Goal: Transaction & Acquisition: Purchase product/service

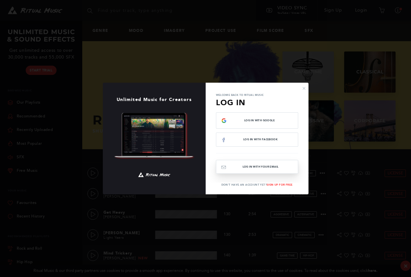
click at [258, 163] on button "Log In with your email" at bounding box center [257, 167] width 82 height 14
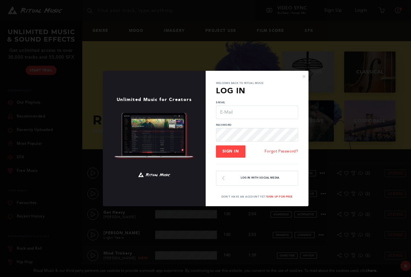
type input "[EMAIL_ADDRESS][DOMAIN_NAME]"
click at [229, 148] on button "Sign In" at bounding box center [231, 151] width 30 height 12
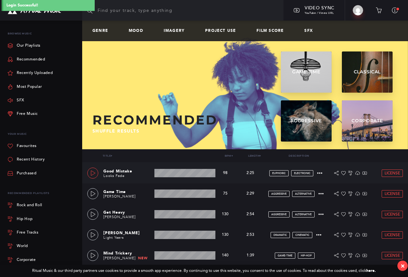
click at [92, 173] on icon at bounding box center [93, 172] width 5 height 5
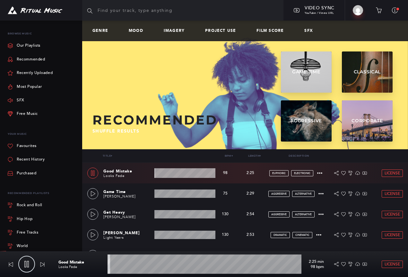
click at [91, 173] on icon at bounding box center [92, 172] width 5 height 5
click at [31, 59] on link "Recommended" at bounding box center [27, 59] width 38 height 13
click at [34, 61] on link "Recommended" at bounding box center [27, 59] width 38 height 13
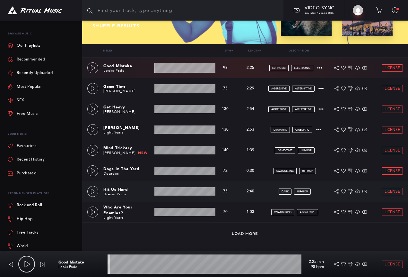
scroll to position [106, 0]
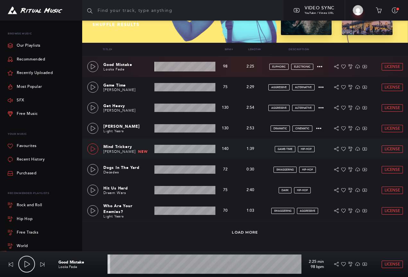
click at [91, 150] on icon at bounding box center [93, 148] width 4 height 5
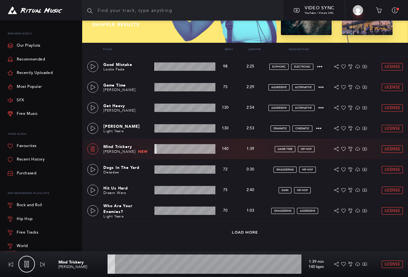
click at [91, 150] on icon at bounding box center [93, 148] width 4 height 5
click at [92, 167] on icon at bounding box center [93, 169] width 5 height 5
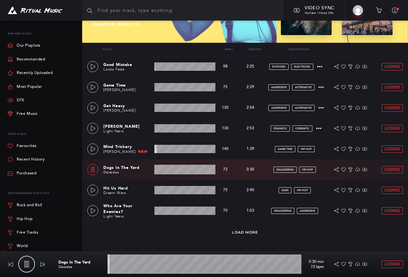
click at [170, 168] on wave at bounding box center [185, 169] width 61 height 10
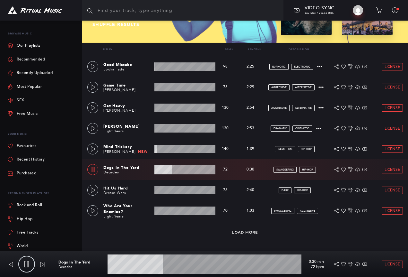
click at [95, 172] on link at bounding box center [92, 169] width 11 height 11
click at [93, 189] on icon at bounding box center [93, 189] width 4 height 5
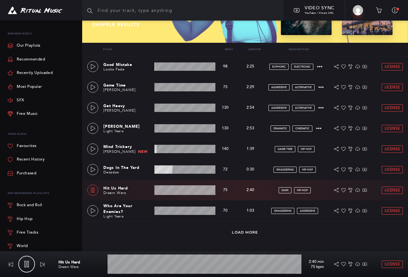
click at [93, 190] on icon at bounding box center [93, 189] width 4 height 5
click at [96, 191] on link at bounding box center [92, 189] width 11 height 11
click at [91, 212] on icon at bounding box center [93, 210] width 4 height 5
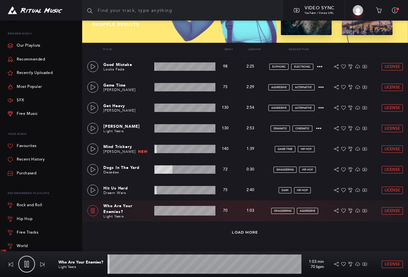
click at [169, 267] on wave at bounding box center [205, 263] width 194 height 19
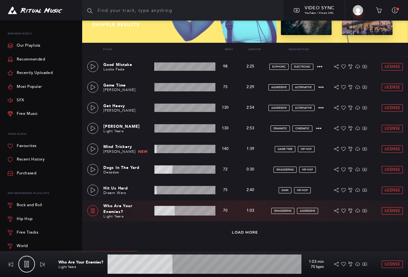
click at [91, 210] on icon at bounding box center [92, 210] width 5 height 5
click at [31, 86] on link "Most Popular" at bounding box center [25, 86] width 34 height 13
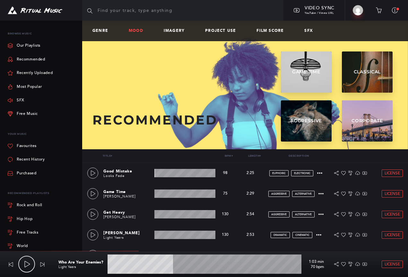
click at [138, 31] on link "Mood" at bounding box center [139, 31] width 20 height 4
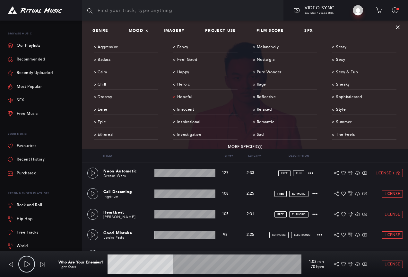
click at [186, 95] on link "Hopeful" at bounding box center [205, 97] width 64 height 10
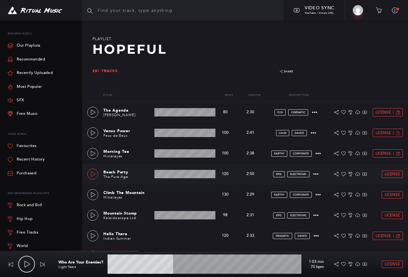
scroll to position [84, 0]
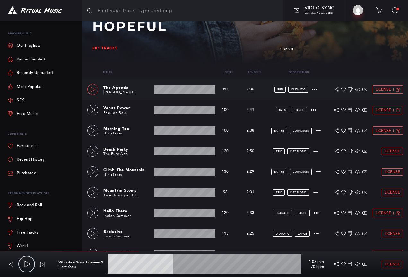
click at [98, 90] on link at bounding box center [92, 89] width 11 height 11
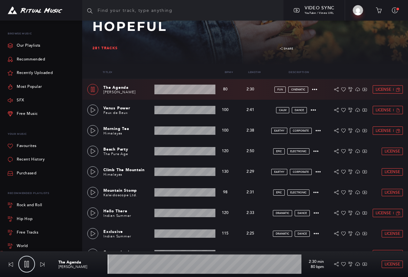
click at [174, 90] on wave at bounding box center [185, 89] width 61 height 10
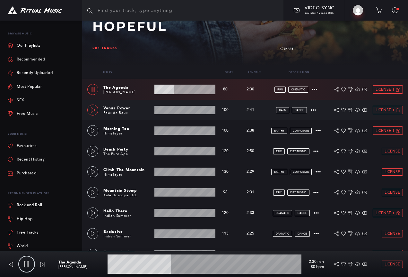
click at [87, 109] on link at bounding box center [92, 109] width 11 height 11
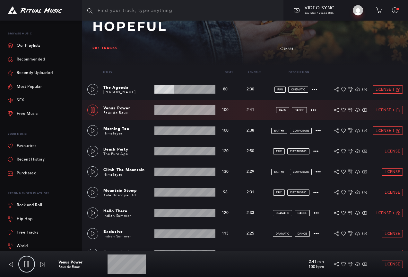
click at [170, 112] on wave at bounding box center [185, 110] width 61 height 10
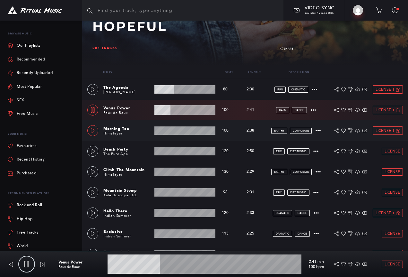
click at [95, 130] on icon at bounding box center [93, 130] width 5 height 5
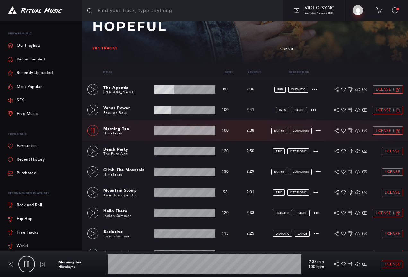
click at [166, 130] on wave at bounding box center [185, 131] width 61 height 10
click at [93, 148] on icon at bounding box center [93, 150] width 5 height 5
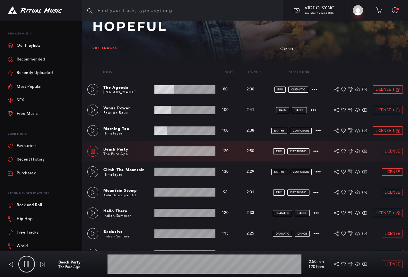
click at [166, 153] on wave at bounding box center [185, 151] width 61 height 10
click at [91, 172] on icon at bounding box center [93, 171] width 5 height 5
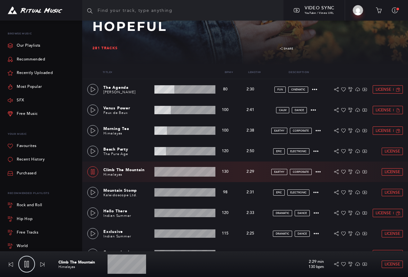
click at [172, 170] on wave at bounding box center [185, 172] width 61 height 10
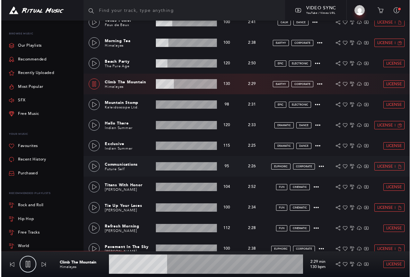
scroll to position [248, 0]
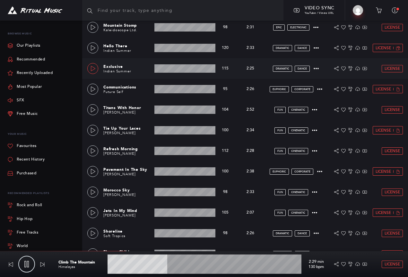
click at [91, 68] on icon at bounding box center [93, 68] width 5 height 5
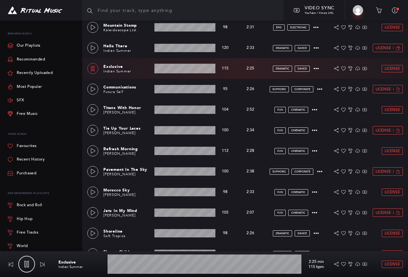
click at [166, 68] on wave at bounding box center [185, 69] width 61 height 10
click at [97, 92] on div "Communications Future Self 2:26 min 95 bpm 95 bpm 2:26 min euphoric corporate L…" at bounding box center [245, 89] width 316 height 21
click at [91, 87] on icon at bounding box center [93, 88] width 4 height 5
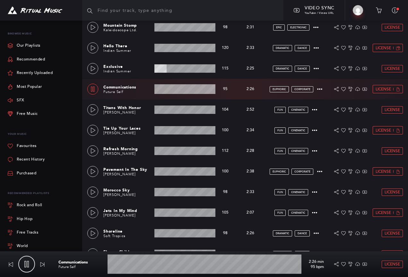
click at [167, 89] on wave at bounding box center [185, 89] width 61 height 10
click at [91, 109] on icon at bounding box center [93, 109] width 5 height 5
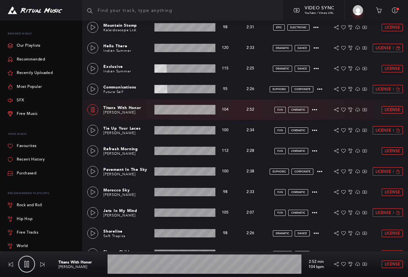
click at [174, 110] on wave at bounding box center [185, 110] width 61 height 10
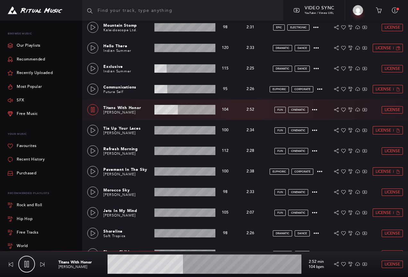
click at [159, 110] on wave at bounding box center [185, 110] width 61 height 10
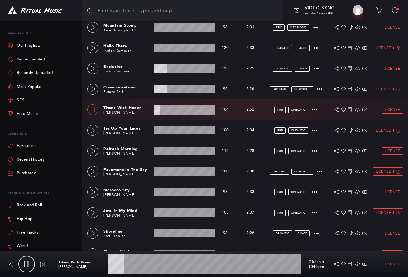
click at [165, 109] on wave at bounding box center [185, 110] width 61 height 10
click at [169, 109] on wave at bounding box center [185, 110] width 61 height 10
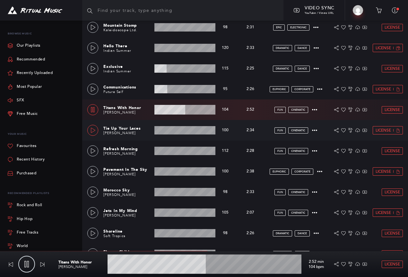
click at [94, 129] on icon at bounding box center [93, 130] width 4 height 5
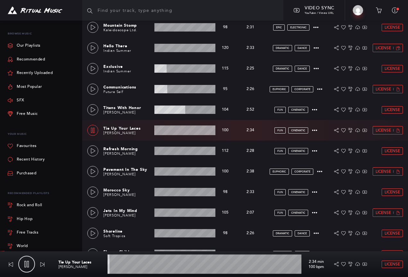
click at [170, 132] on wave at bounding box center [185, 130] width 61 height 10
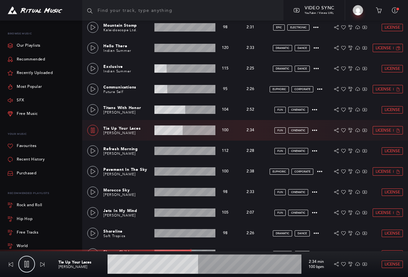
click at [285, 262] on wave at bounding box center [205, 263] width 194 height 19
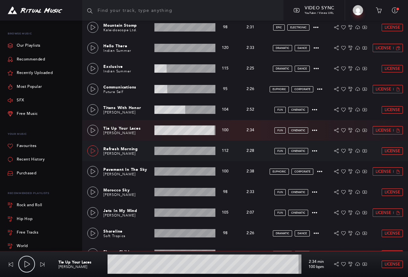
click at [92, 150] on icon at bounding box center [93, 150] width 5 height 5
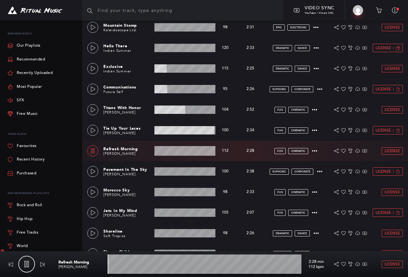
click at [148, 265] on wave at bounding box center [205, 263] width 194 height 19
click at [96, 172] on link at bounding box center [92, 171] width 11 height 11
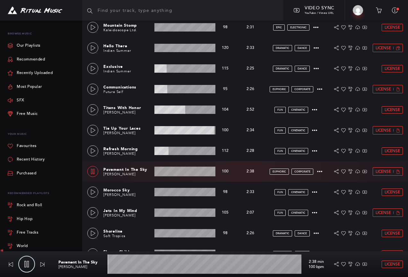
click at [161, 267] on wave at bounding box center [205, 263] width 194 height 19
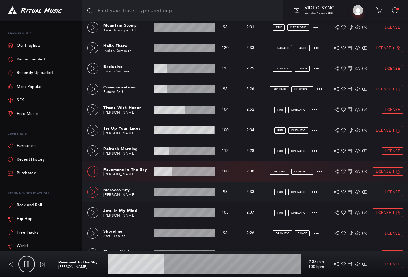
click at [91, 191] on icon at bounding box center [93, 191] width 4 height 5
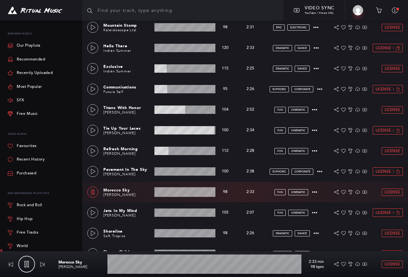
click at [139, 264] on wave at bounding box center [205, 263] width 194 height 19
click at [167, 264] on wave at bounding box center [205, 263] width 194 height 19
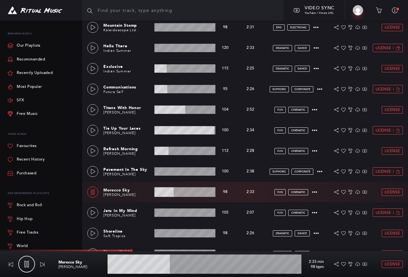
click at [27, 261] on icon at bounding box center [26, 264] width 4 height 6
click at [93, 127] on link at bounding box center [92, 130] width 11 height 11
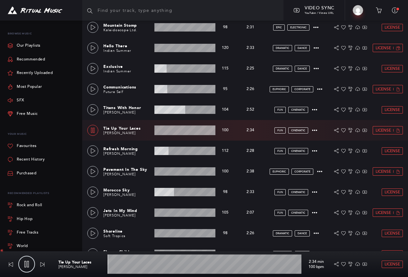
click at [171, 131] on wave at bounding box center [185, 130] width 61 height 10
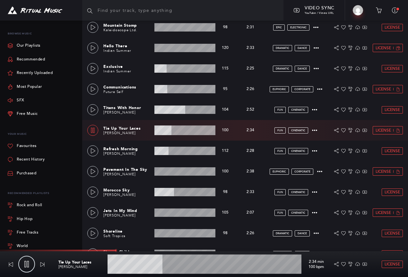
click at [94, 133] on link at bounding box center [92, 130] width 11 height 11
type input "28.51"
click at [377, 129] on span "License" at bounding box center [383, 130] width 15 height 4
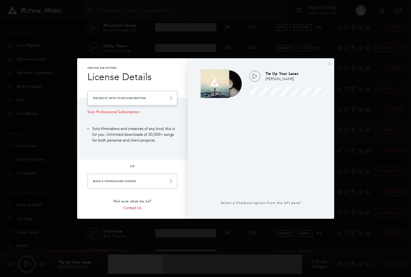
click at [150, 102] on link "Checkout with your Subscription" at bounding box center [132, 98] width 90 height 15
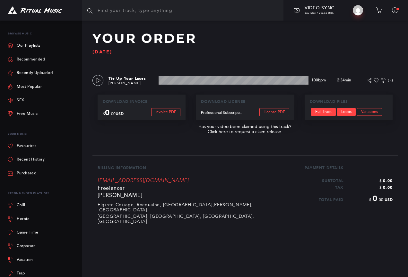
click at [348, 112] on link "Loops" at bounding box center [346, 112] width 19 height 8
click at [324, 111] on link "Full Track" at bounding box center [323, 112] width 25 height 8
click at [278, 111] on link "License PDF" at bounding box center [275, 112] width 30 height 8
